Goal: Task Accomplishment & Management: Use online tool/utility

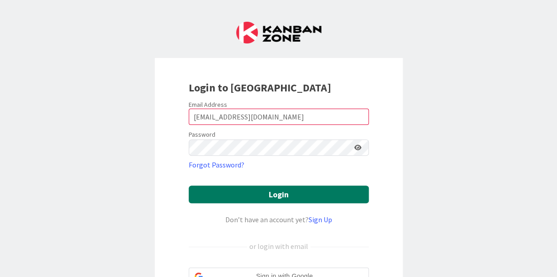
click at [279, 197] on button "Login" at bounding box center [279, 194] width 180 height 18
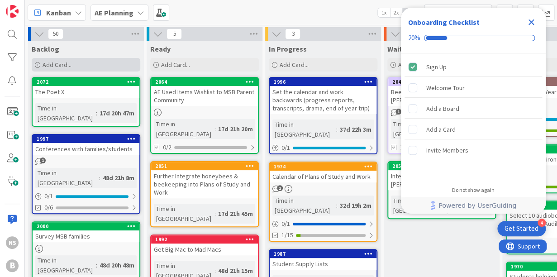
click at [61, 66] on span "Add Card..." at bounding box center [56, 65] width 29 height 8
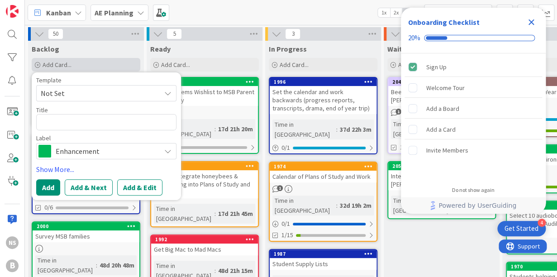
type textarea "x"
type textarea "S"
type textarea "x"
type textarea "Se"
type textarea "x"
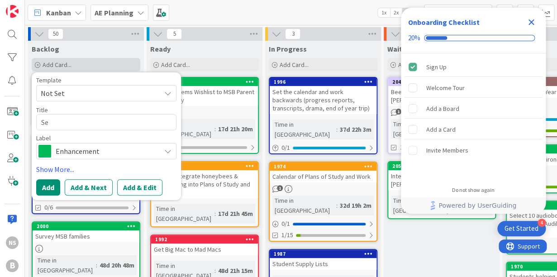
type textarea "Sex"
type textarea "x"
type textarea "Sex"
type textarea "x"
type textarea "Sex E"
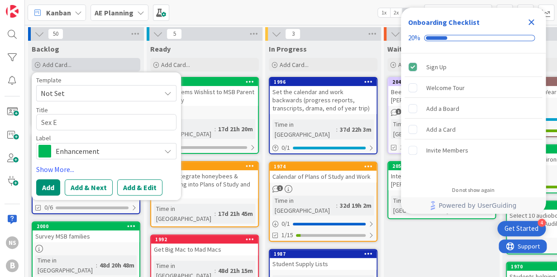
type textarea "x"
type textarea "Sex Ed"
type textarea "x"
type textarea "Sex Ed"
type textarea "x"
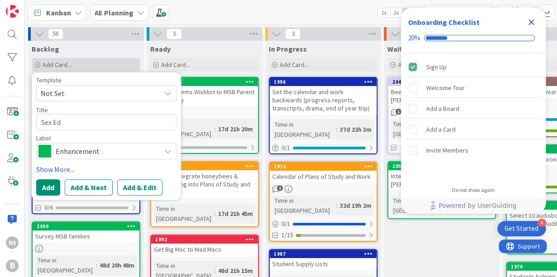
type textarea "Sex Ed b"
type textarea "x"
type textarea "Sex Ed bl"
type textarea "x"
type textarea "Sex Ed blu"
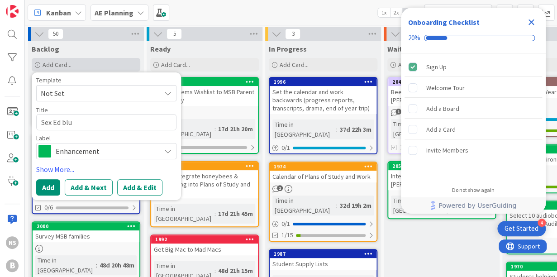
type textarea "x"
type textarea "Sex Ed blur"
type textarea "x"
type textarea "Sex Ed blurb"
type textarea "x"
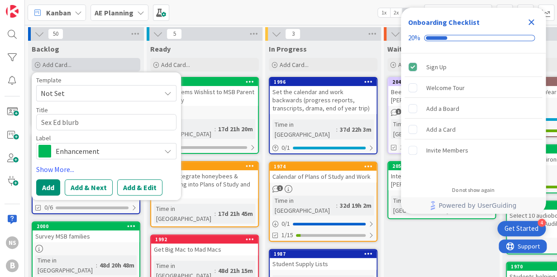
type textarea "Sex Ed blurb"
type textarea "x"
type textarea "Sex Ed blurb a"
type textarea "x"
type textarea "Sex Ed blurb an"
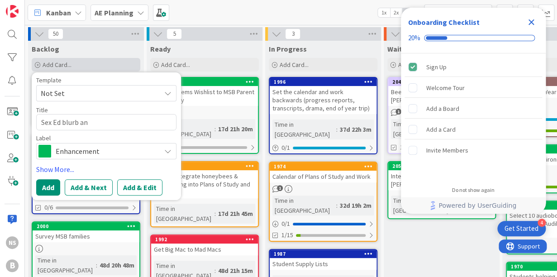
type textarea "x"
type textarea "Sex Ed blurb and"
type textarea "x"
type textarea "Sex Ed blurb and"
type textarea "x"
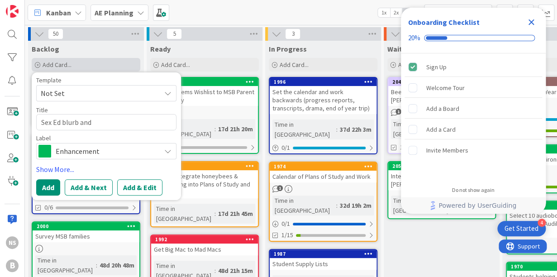
type textarea "Sex Ed blurb and O"
type textarea "x"
type textarea "Sex Ed blurb and"
type textarea "x"
type textarea "Sex Ed blurb and"
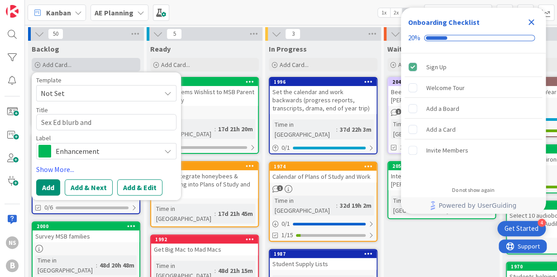
type textarea "x"
type textarea "Sex Ed blurb an"
type textarea "x"
type textarea "Sex Ed blurb a"
type textarea "x"
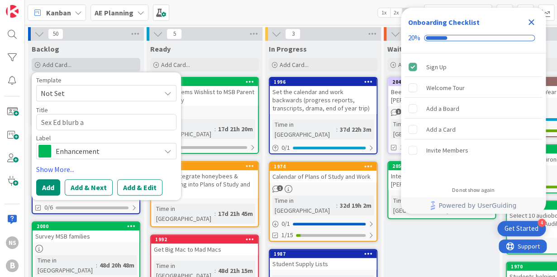
type textarea "Sex Ed blurb"
type textarea "x"
type textarea "Sex Ed blurb"
click at [529, 22] on icon "Close Checklist" at bounding box center [530, 22] width 11 height 11
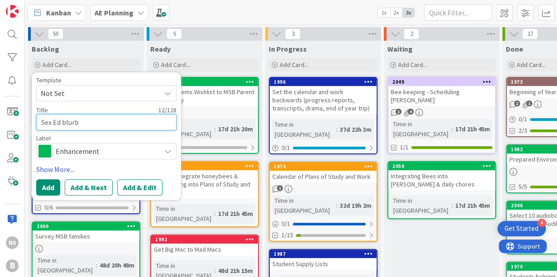
drag, startPoint x: 88, startPoint y: 122, endPoint x: 14, endPoint y: 119, distance: 74.2
click at [36, 119] on textarea "Sex Ed blurb" at bounding box center [106, 122] width 140 height 16
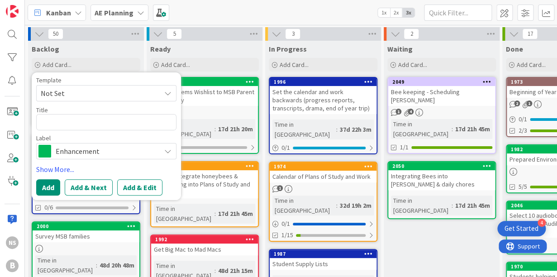
click at [100, 52] on div "Backlog" at bounding box center [86, 48] width 109 height 9
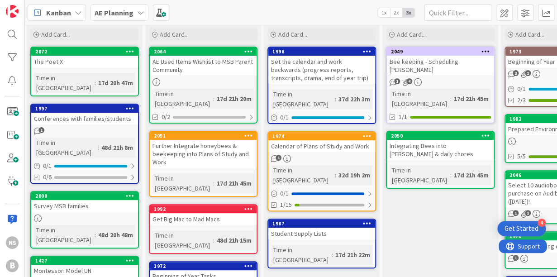
scroll to position [21, 1]
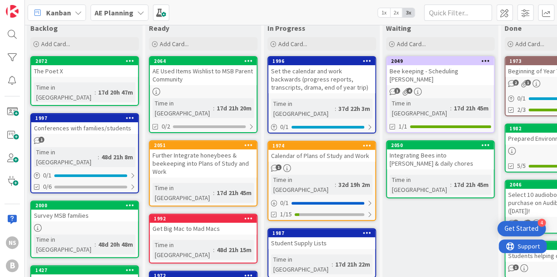
click at [109, 137] on div "1" at bounding box center [84, 141] width 107 height 8
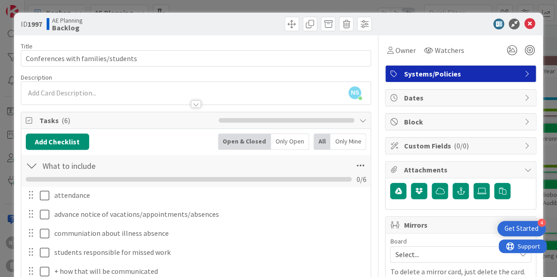
click at [323, 7] on div "ID 1997 AE Planning Backlog Title 34 / 128 Conferences with families/students D…" at bounding box center [278, 138] width 557 height 277
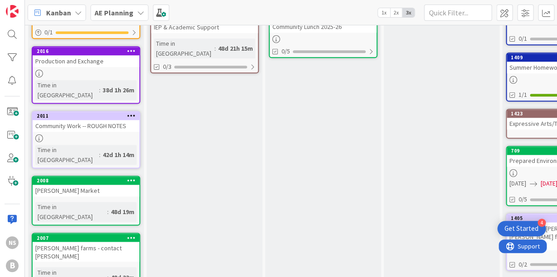
scroll to position [369, 0]
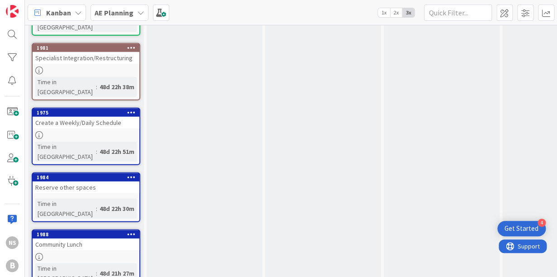
scroll to position [735, 0]
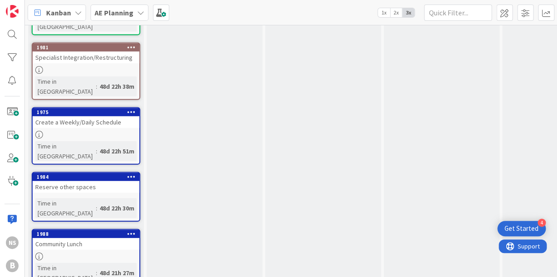
click at [96, 229] on link "1988 Community Lunch Time in [GEOGRAPHIC_DATA] : 48d 21h 27m" at bounding box center [86, 257] width 109 height 57
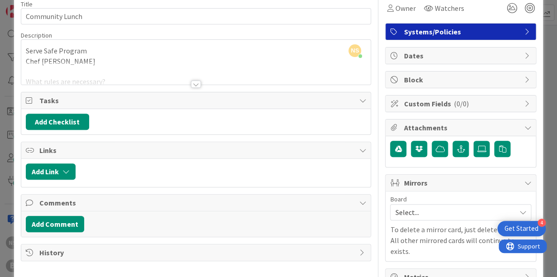
scroll to position [44, 0]
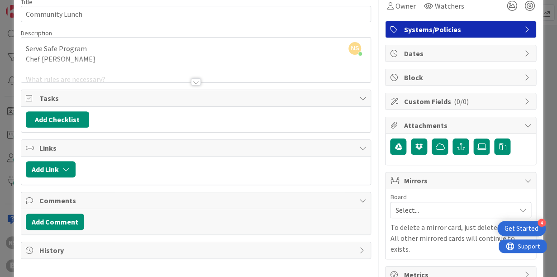
click at [197, 82] on div at bounding box center [196, 81] width 10 height 7
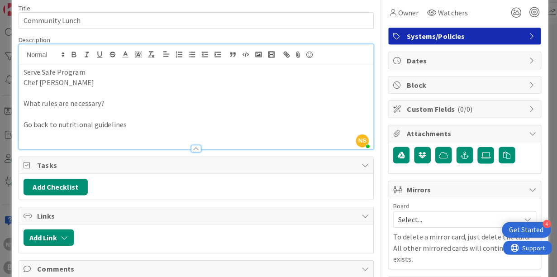
scroll to position [0, 0]
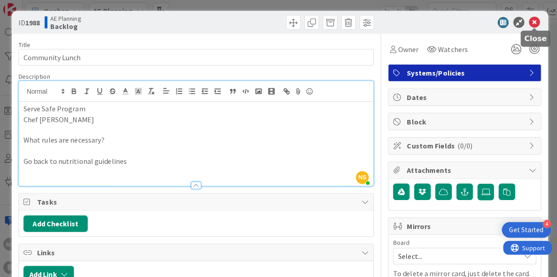
click at [525, 24] on icon at bounding box center [529, 24] width 11 height 11
